Goal: Find specific page/section: Find specific page/section

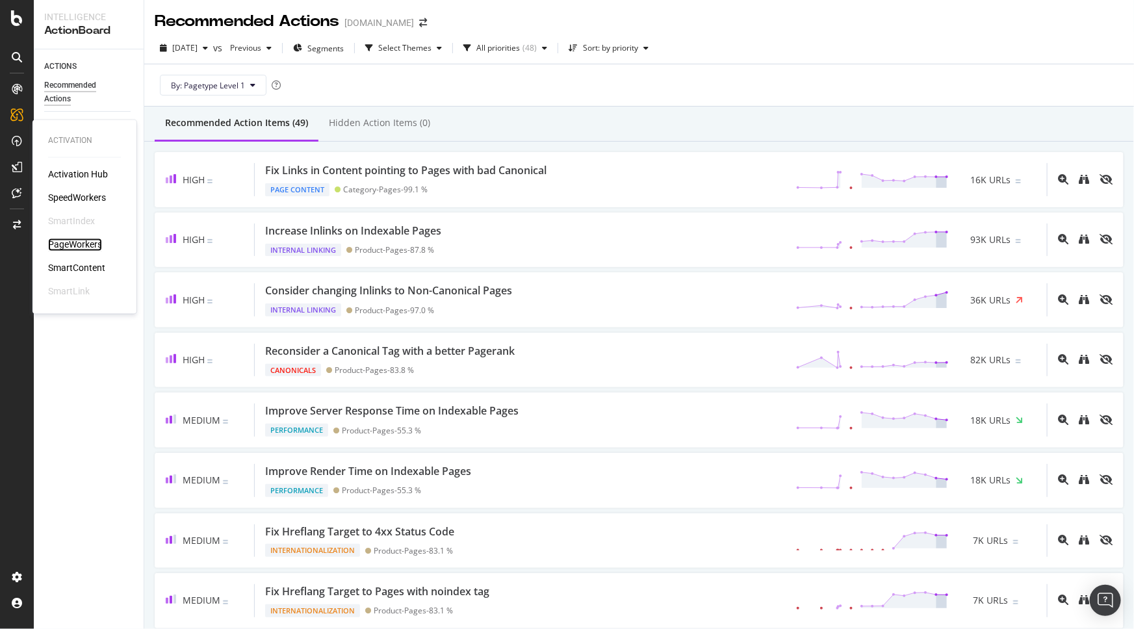
click at [88, 239] on div "PageWorkers" at bounding box center [75, 244] width 54 height 13
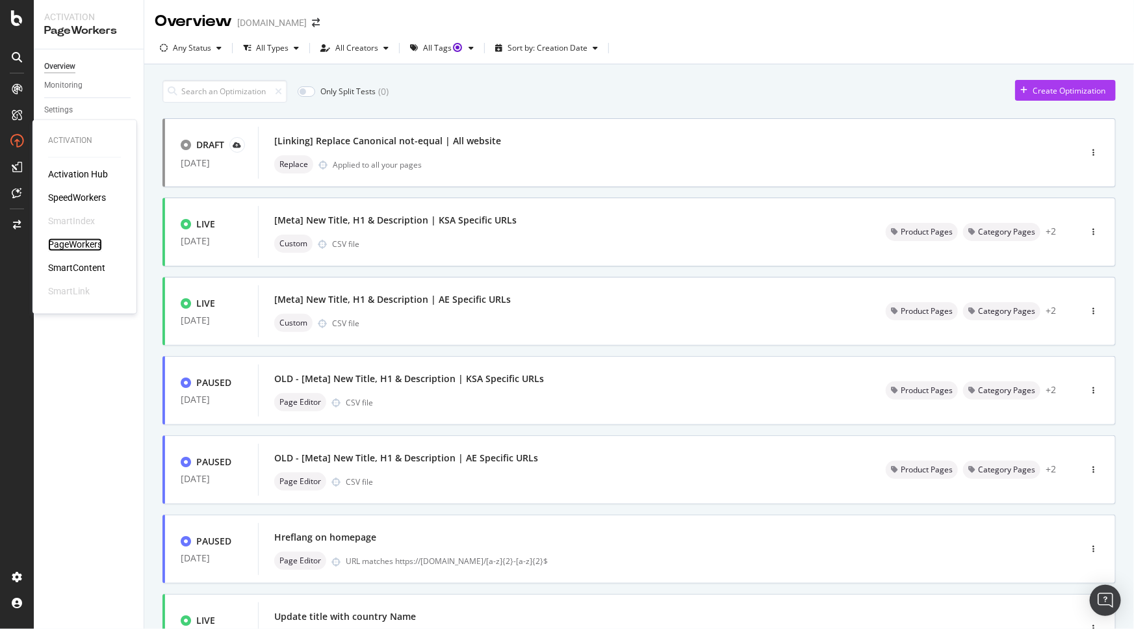
click at [64, 247] on div "PageWorkers" at bounding box center [75, 244] width 54 height 13
click at [76, 242] on div "PageWorkers" at bounding box center [75, 244] width 54 height 13
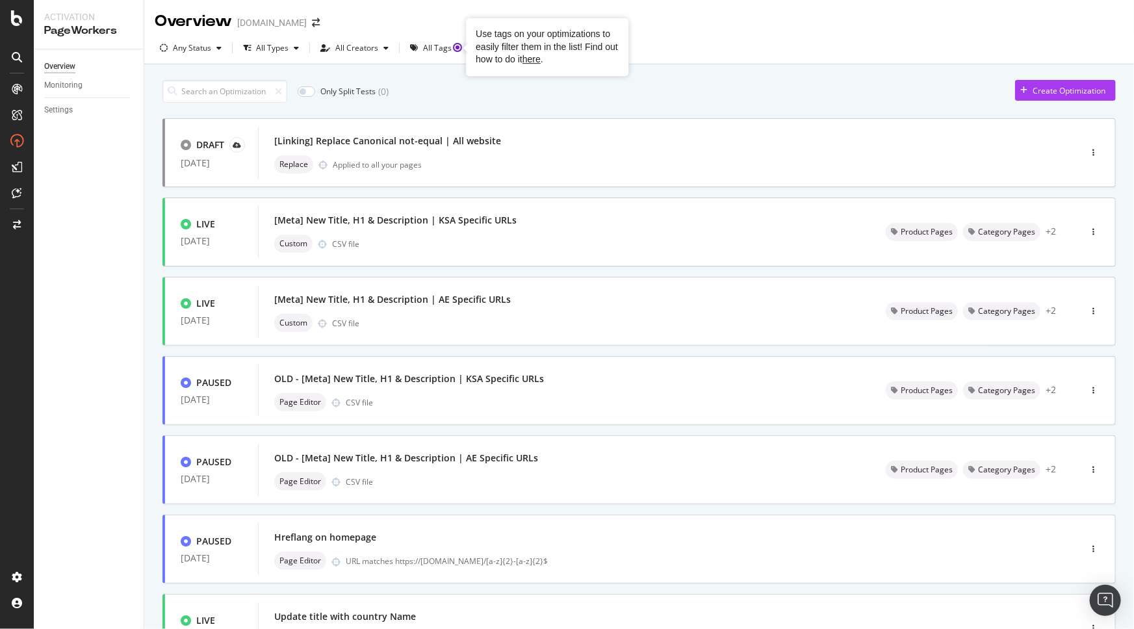
click at [766, 51] on div "Any Status All Types All Creators All Tags Sort by: Creation Date" at bounding box center [638, 51] width 989 height 26
